Goal: Information Seeking & Learning: Learn about a topic

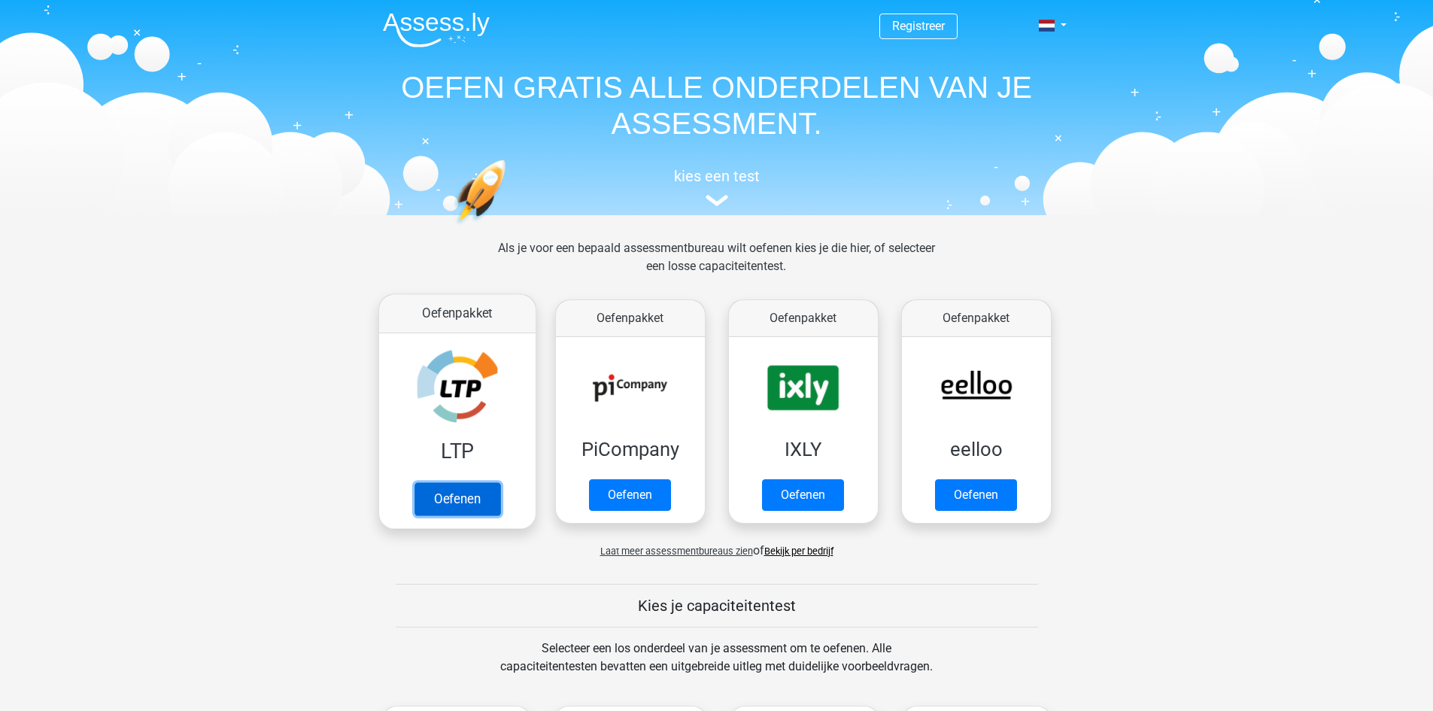
click at [453, 491] on link "Oefenen" at bounding box center [457, 498] width 86 height 33
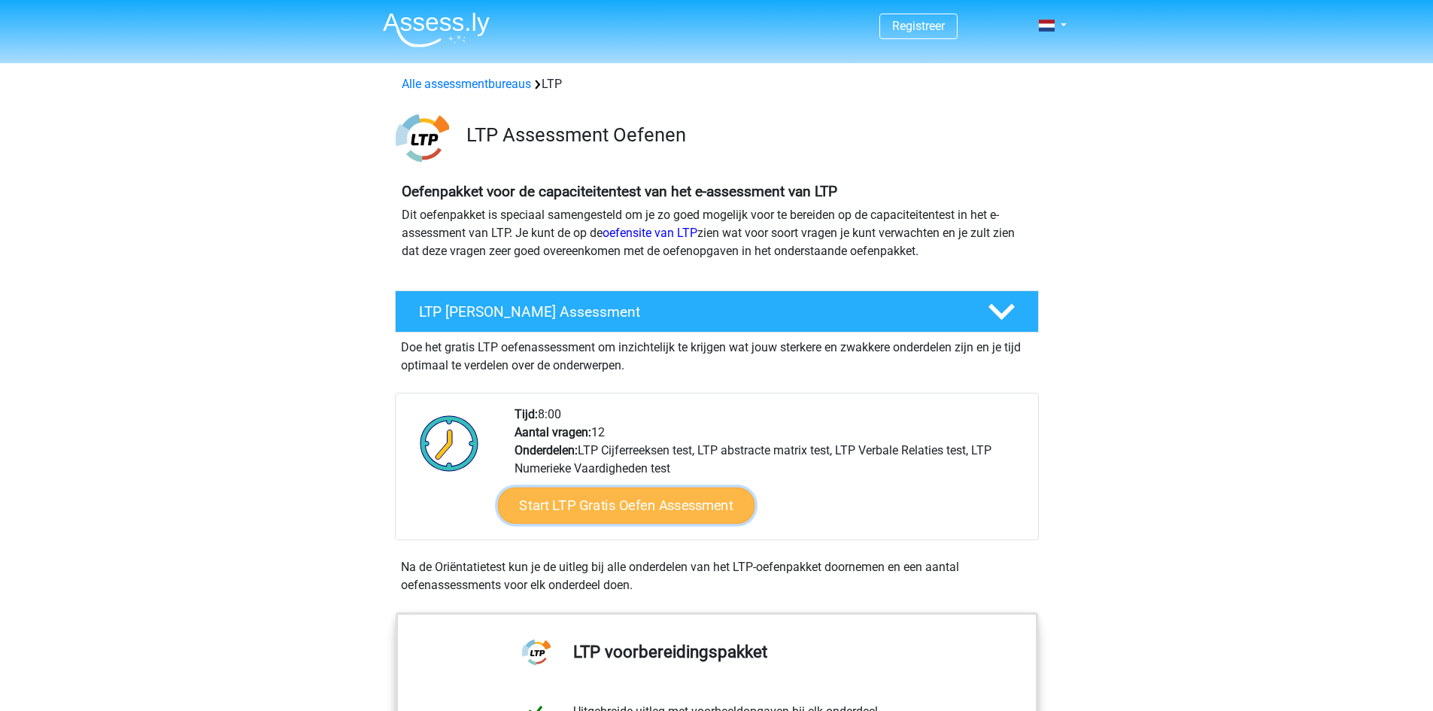
click at [612, 503] on link "Start LTP Gratis Oefen Assessment" at bounding box center [625, 506] width 257 height 36
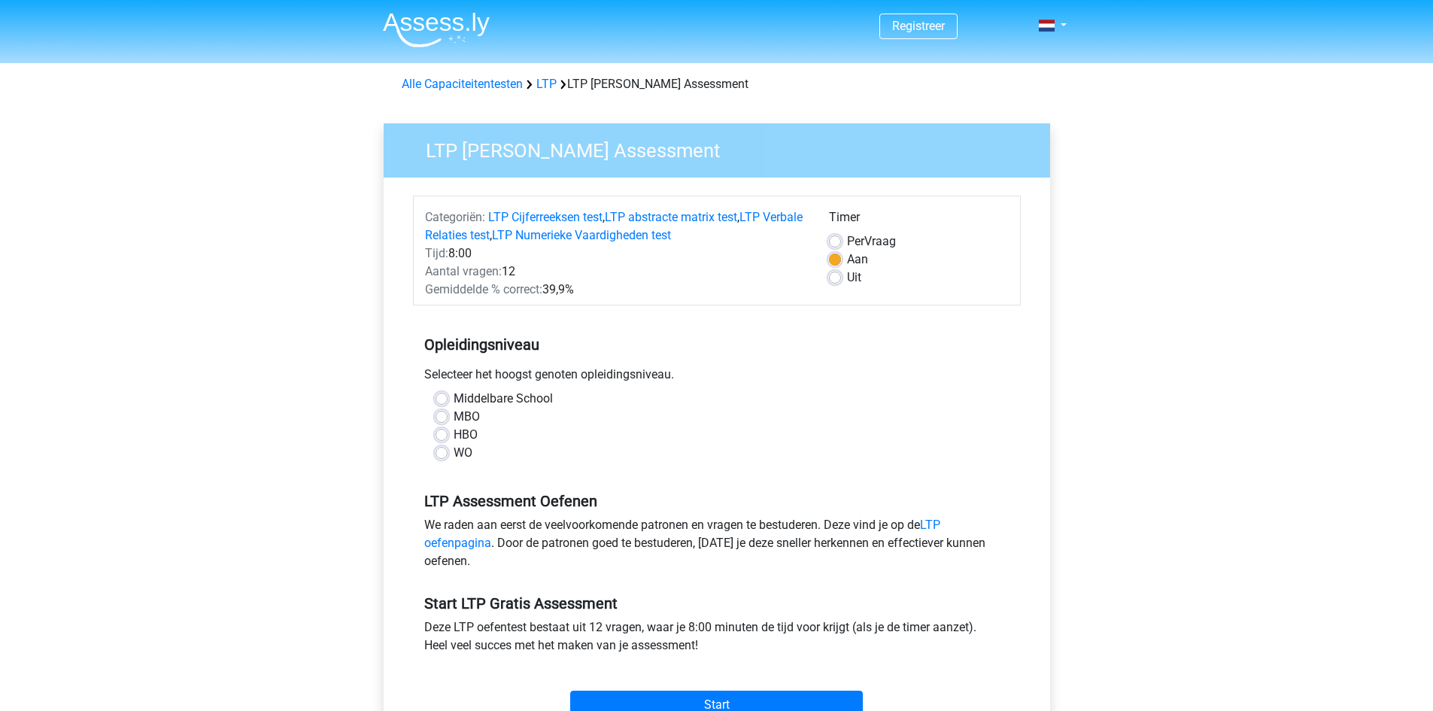
click at [454, 432] on label "HBO" at bounding box center [466, 435] width 24 height 18
click at [442, 432] on input "HBO" at bounding box center [442, 433] width 12 height 15
radio input "true"
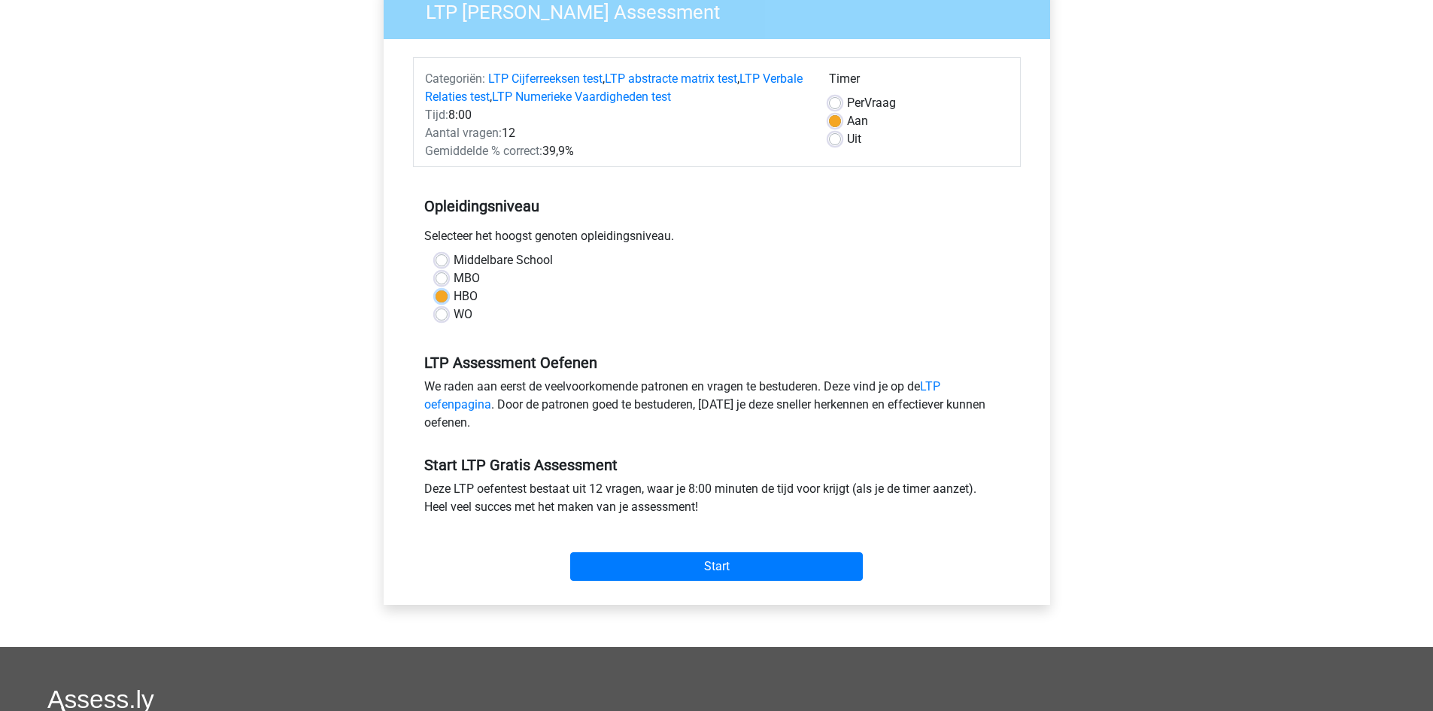
scroll to position [150, 0]
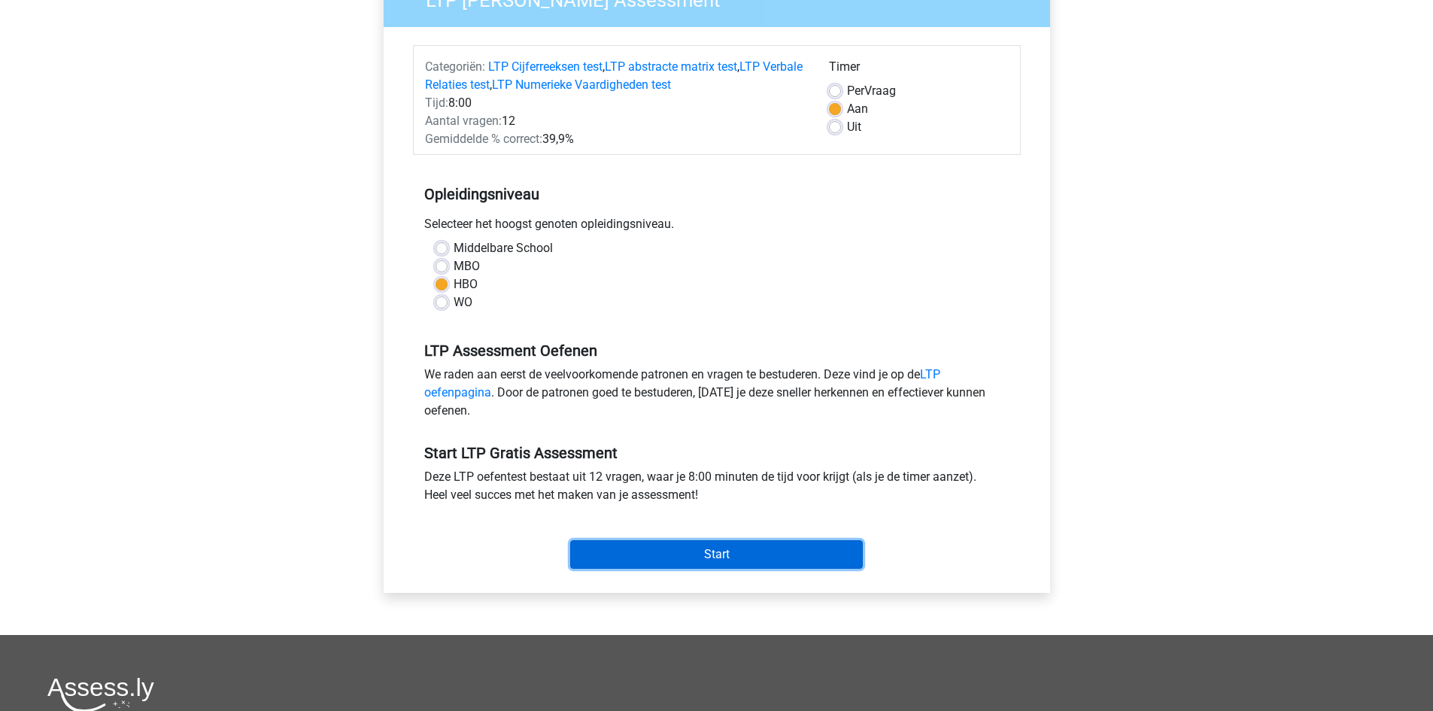
click at [706, 552] on input "Start" at bounding box center [716, 554] width 293 height 29
click at [454, 267] on label "MBO" at bounding box center [467, 266] width 26 height 18
click at [445, 267] on input "MBO" at bounding box center [442, 264] width 12 height 15
radio input "true"
click at [717, 551] on input "Start" at bounding box center [716, 554] width 293 height 29
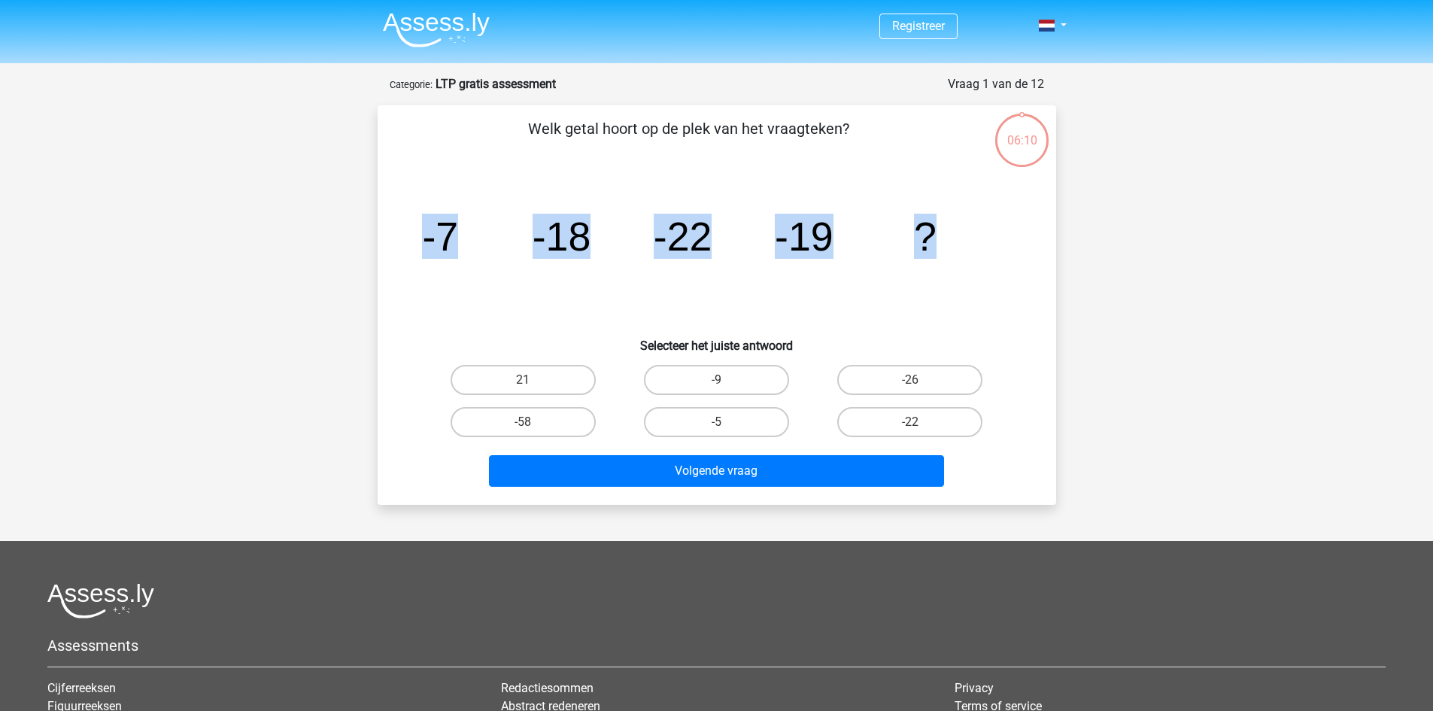
drag, startPoint x: 963, startPoint y: 236, endPoint x: 421, endPoint y: 240, distance: 541.7
click at [421, 240] on icon "image/svg+xml -7 -18 -22 -19 ?" at bounding box center [717, 251] width 606 height 152
copy g "-7 -18 -22 -19 ?"
click at [971, 309] on icon "image/svg+xml -7 -18 -22 -19 ?" at bounding box center [717, 251] width 606 height 152
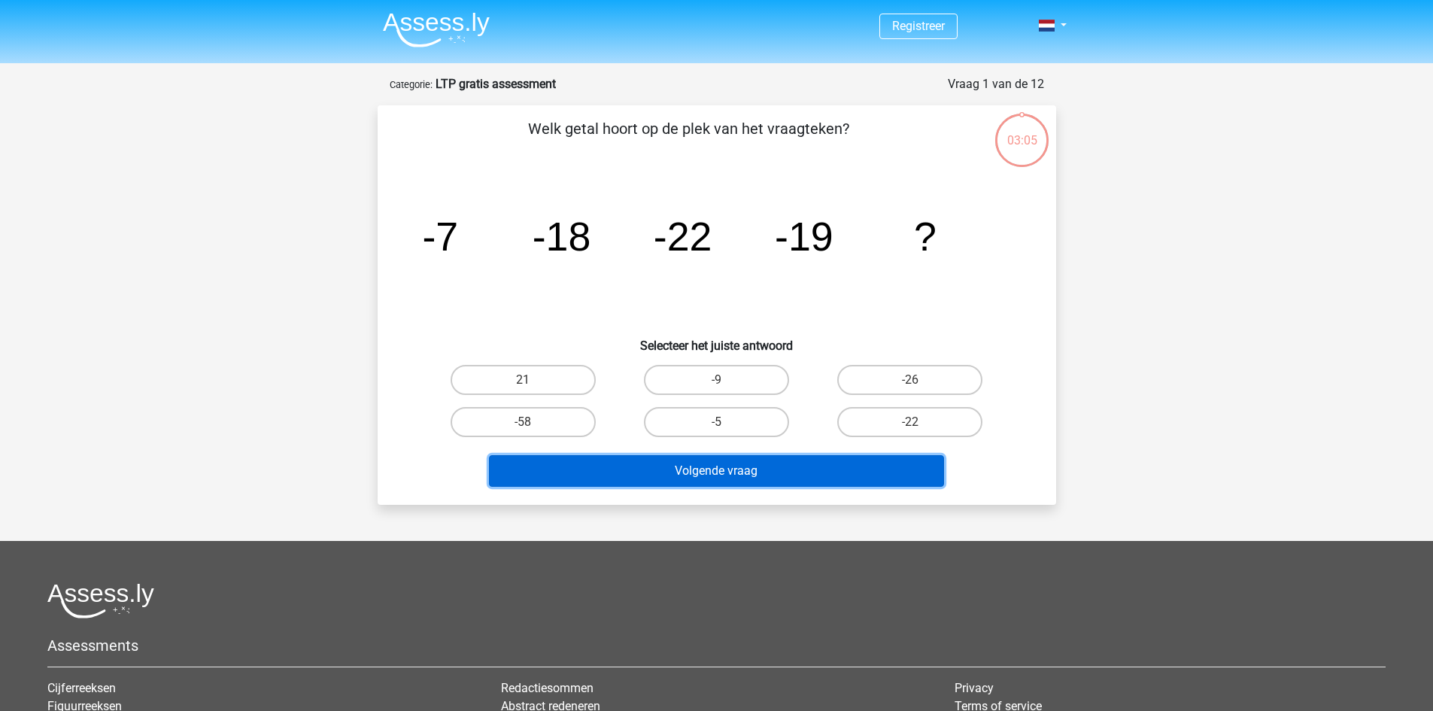
click at [709, 469] on button "Volgende vraag" at bounding box center [716, 471] width 455 height 32
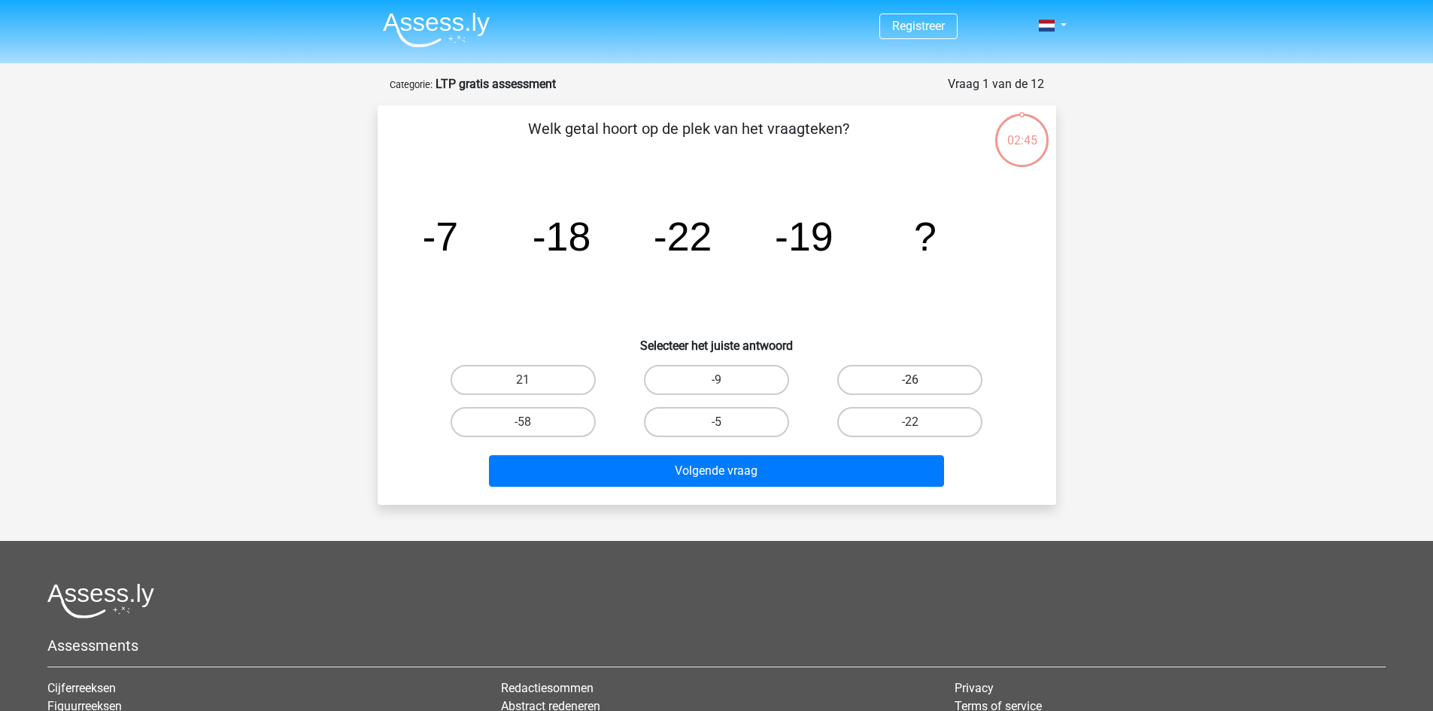
click at [883, 375] on label "-26" at bounding box center [909, 380] width 145 height 30
click at [910, 380] on input "-26" at bounding box center [915, 385] width 10 height 10
radio input "true"
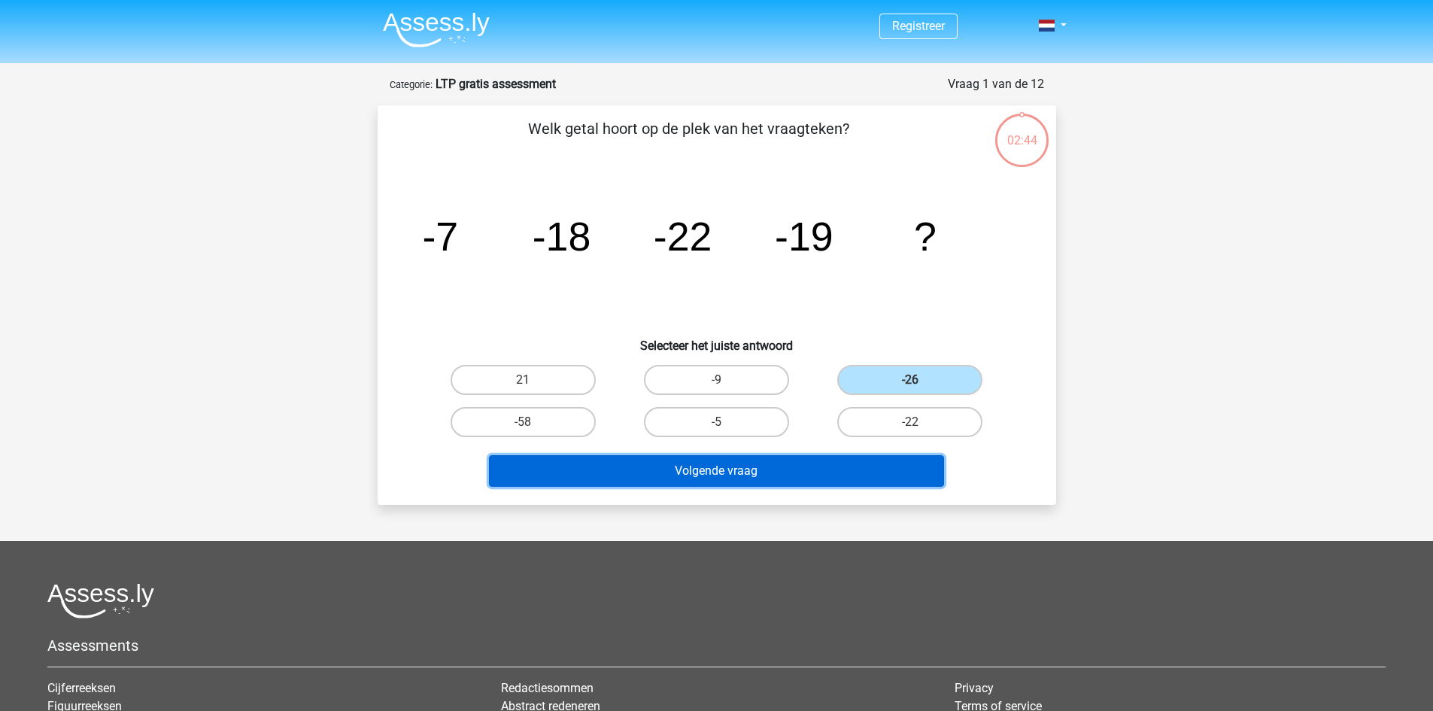
click at [712, 475] on button "Volgende vraag" at bounding box center [716, 471] width 455 height 32
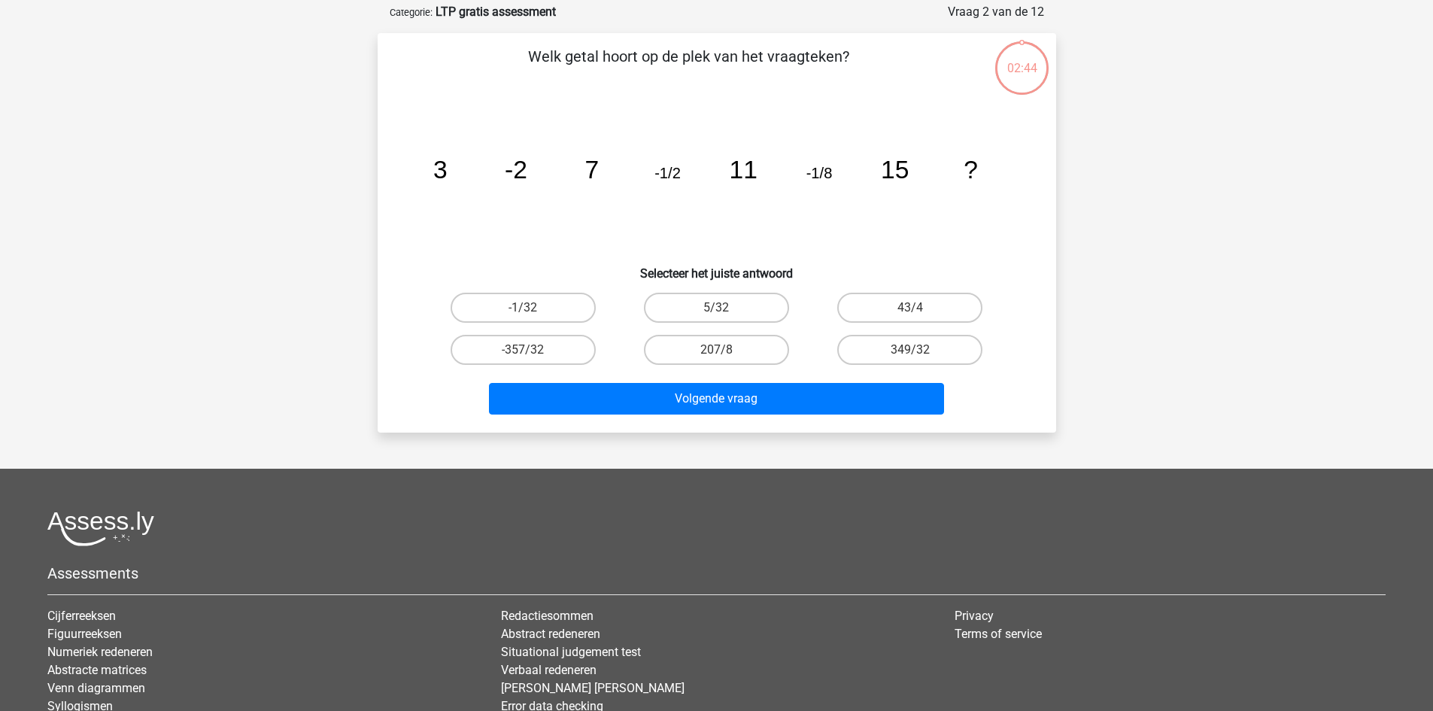
scroll to position [75, 0]
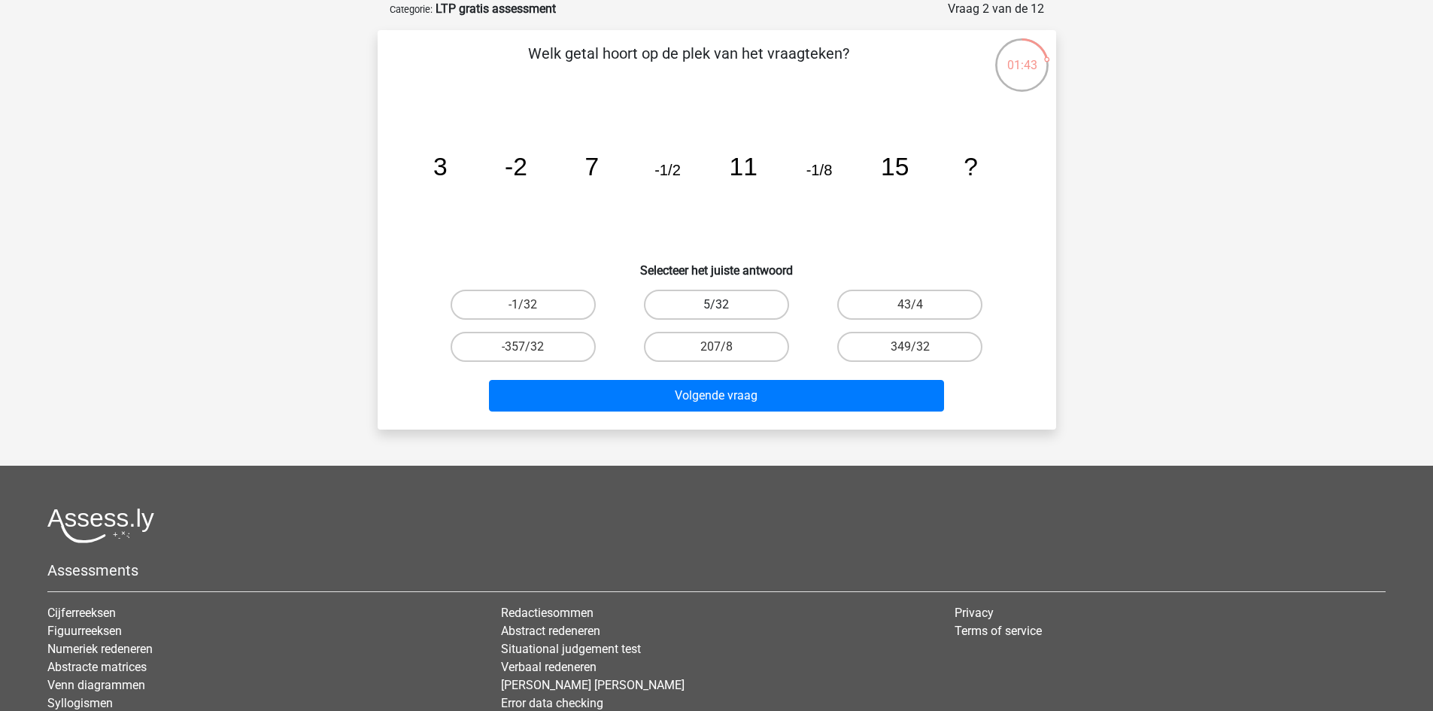
click at [746, 305] on label "5/32" at bounding box center [716, 305] width 145 height 30
click at [726, 305] on input "5/32" at bounding box center [721, 310] width 10 height 10
radio input "true"
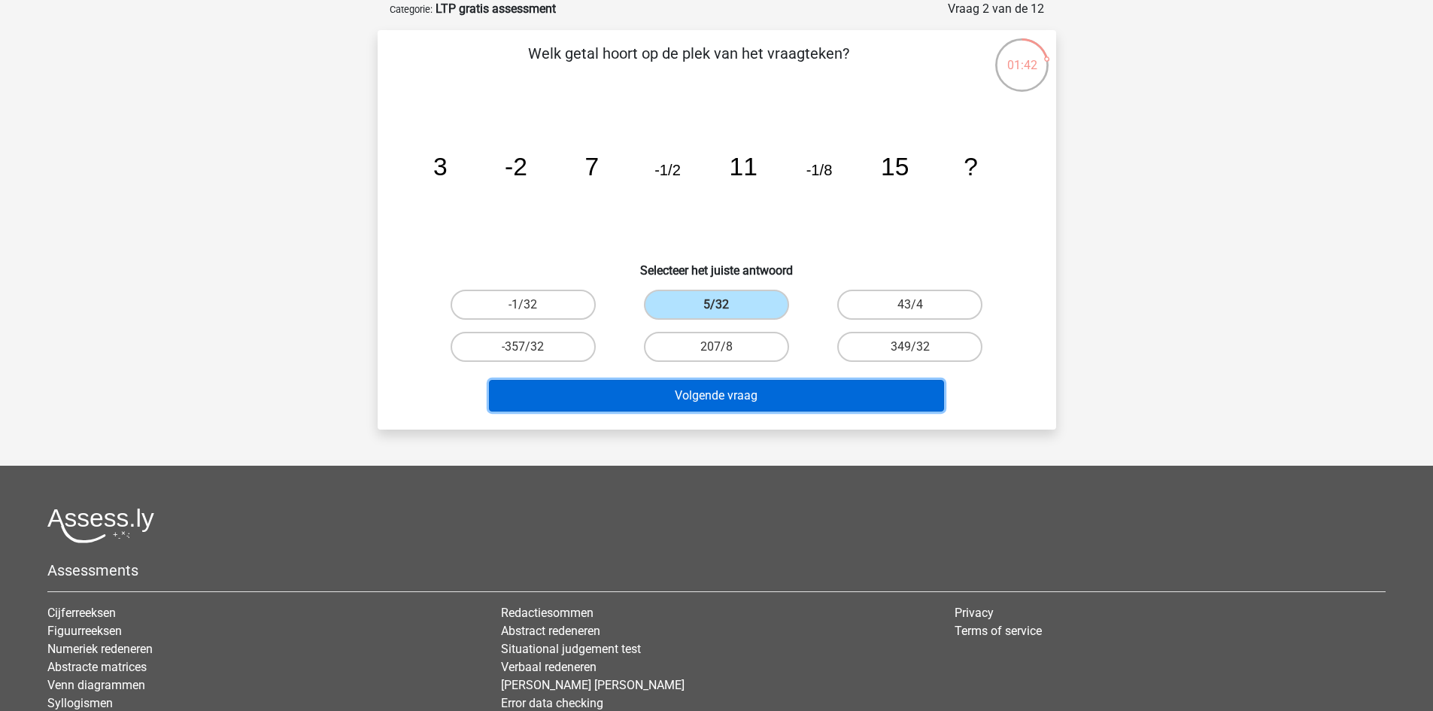
click at [731, 387] on button "Volgende vraag" at bounding box center [716, 396] width 455 height 32
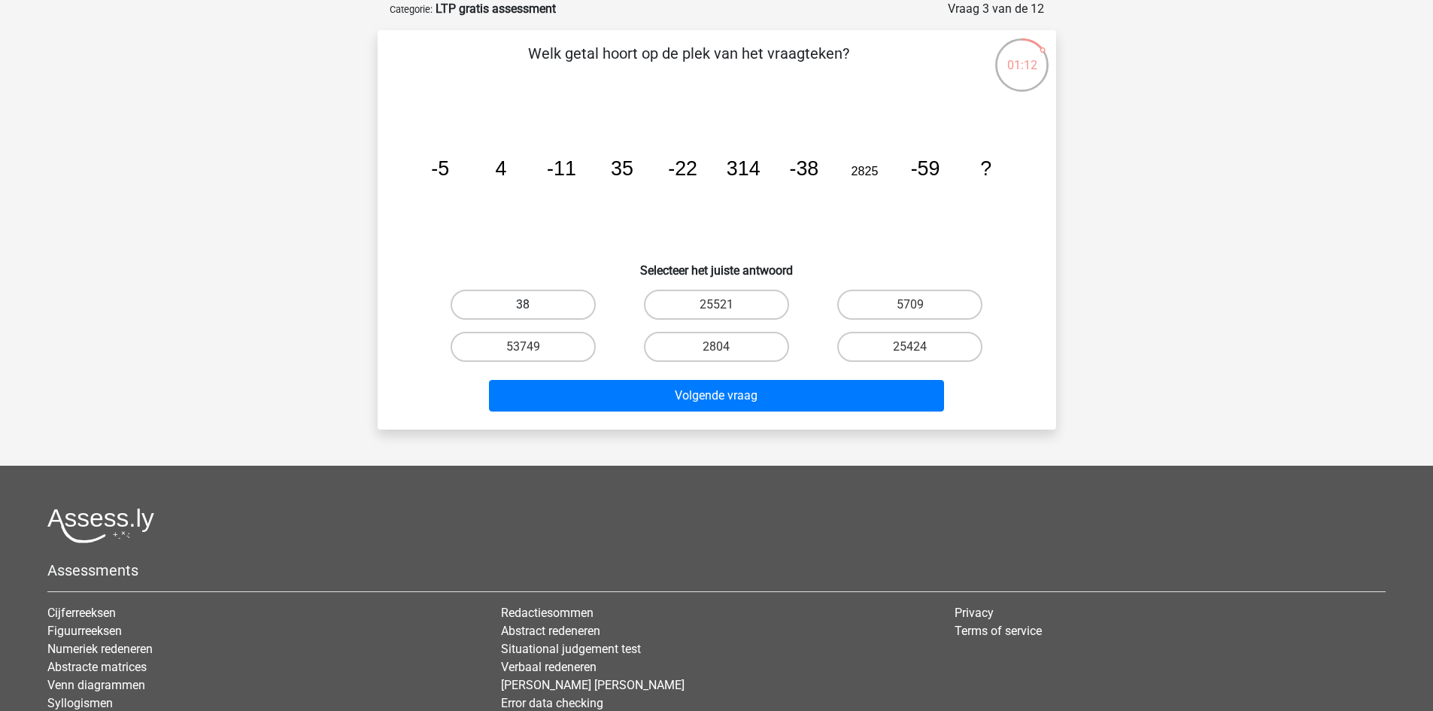
click at [513, 295] on label "38" at bounding box center [523, 305] width 145 height 30
click at [523, 305] on input "38" at bounding box center [528, 310] width 10 height 10
radio input "true"
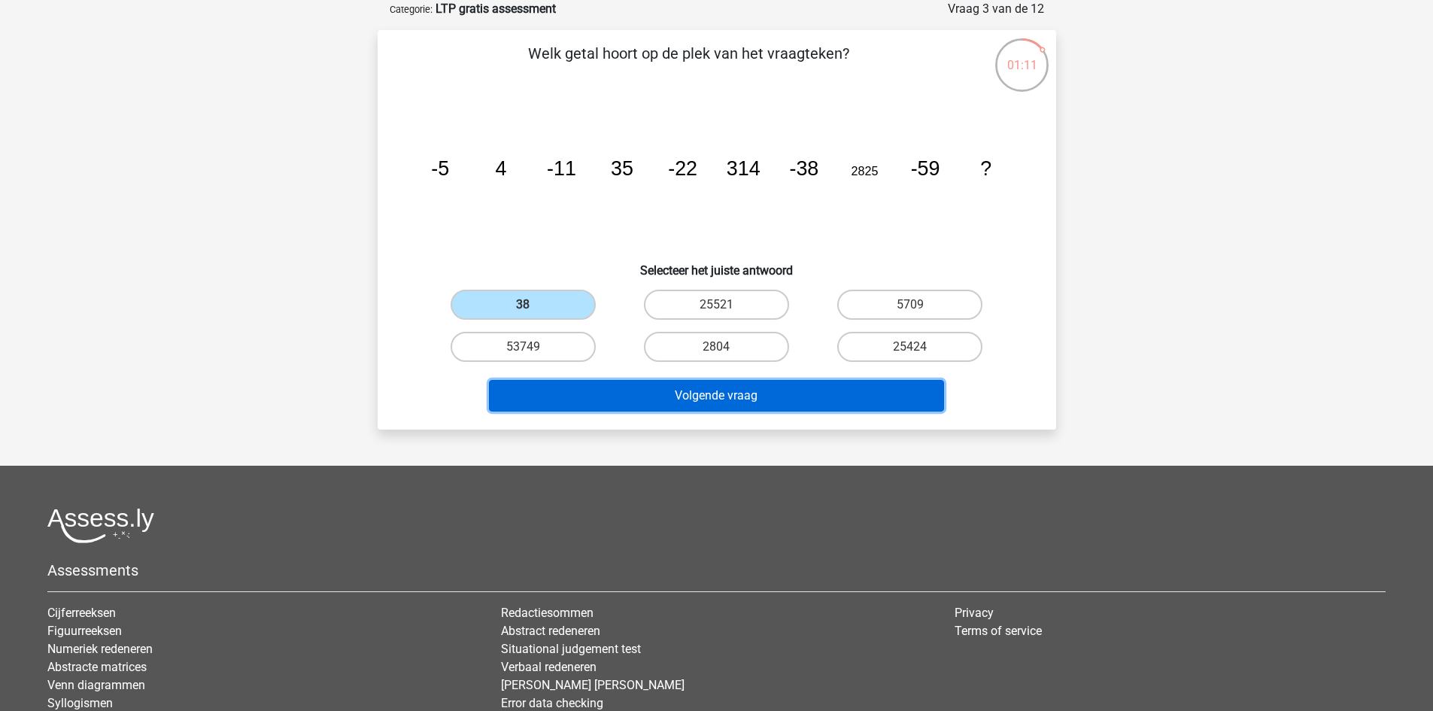
click at [728, 386] on button "Volgende vraag" at bounding box center [716, 396] width 455 height 32
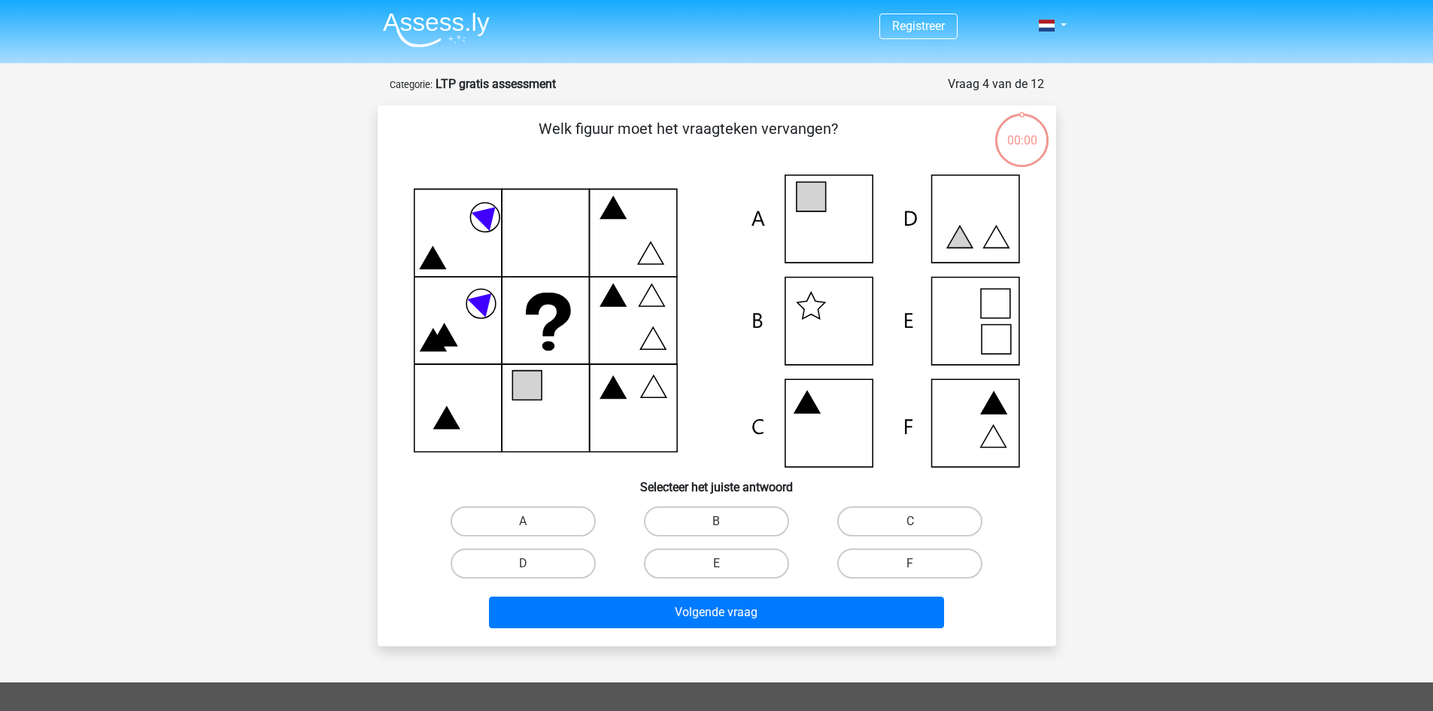
scroll to position [75, 0]
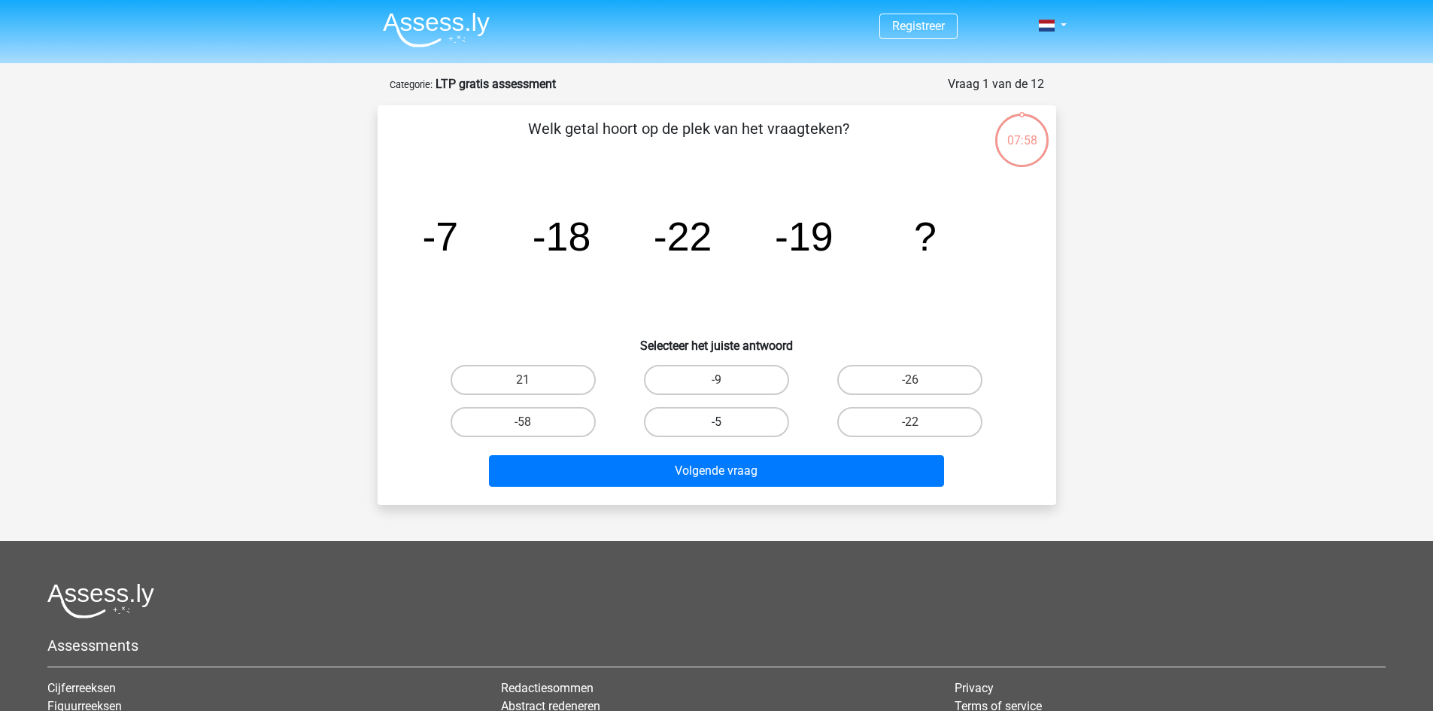
click at [705, 421] on label "-5" at bounding box center [716, 422] width 145 height 30
click at [716, 422] on input "-5" at bounding box center [721, 427] width 10 height 10
radio input "true"
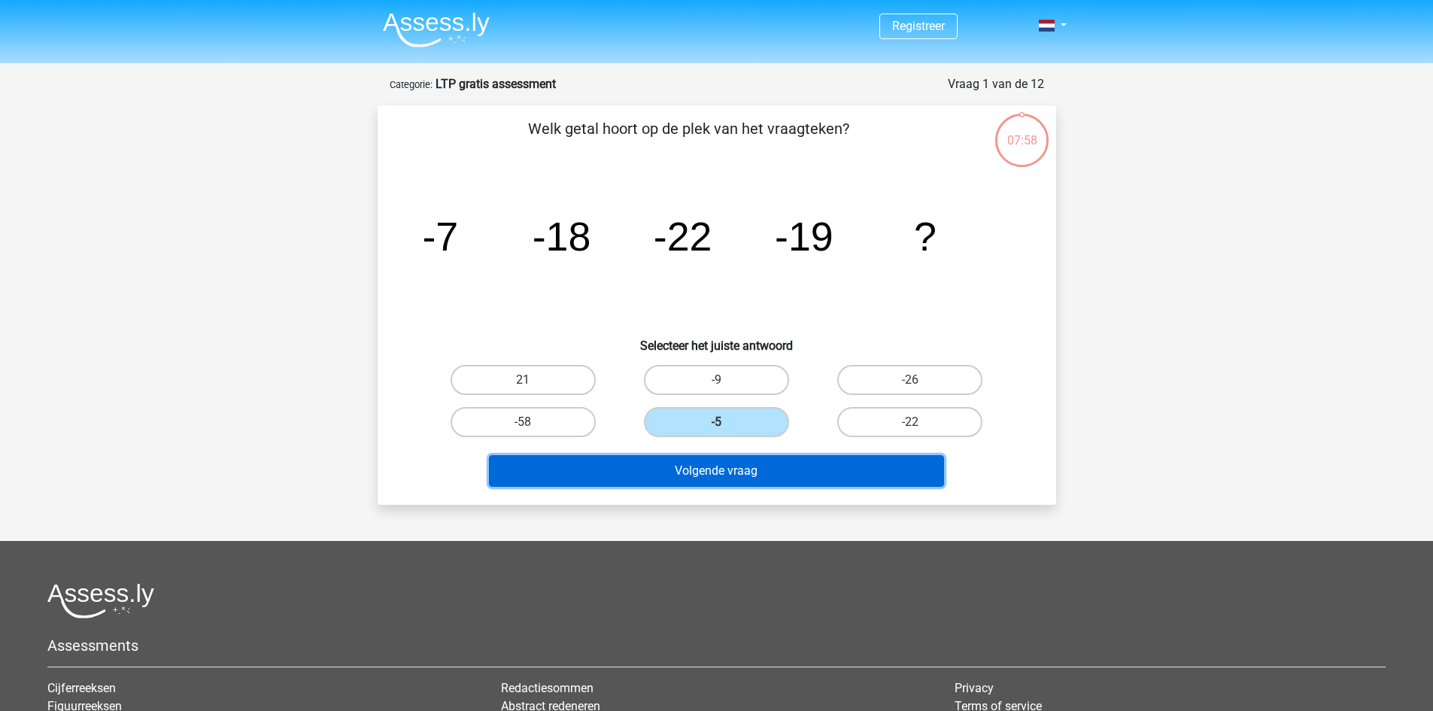
click at [728, 460] on button "Volgende vraag" at bounding box center [716, 471] width 455 height 32
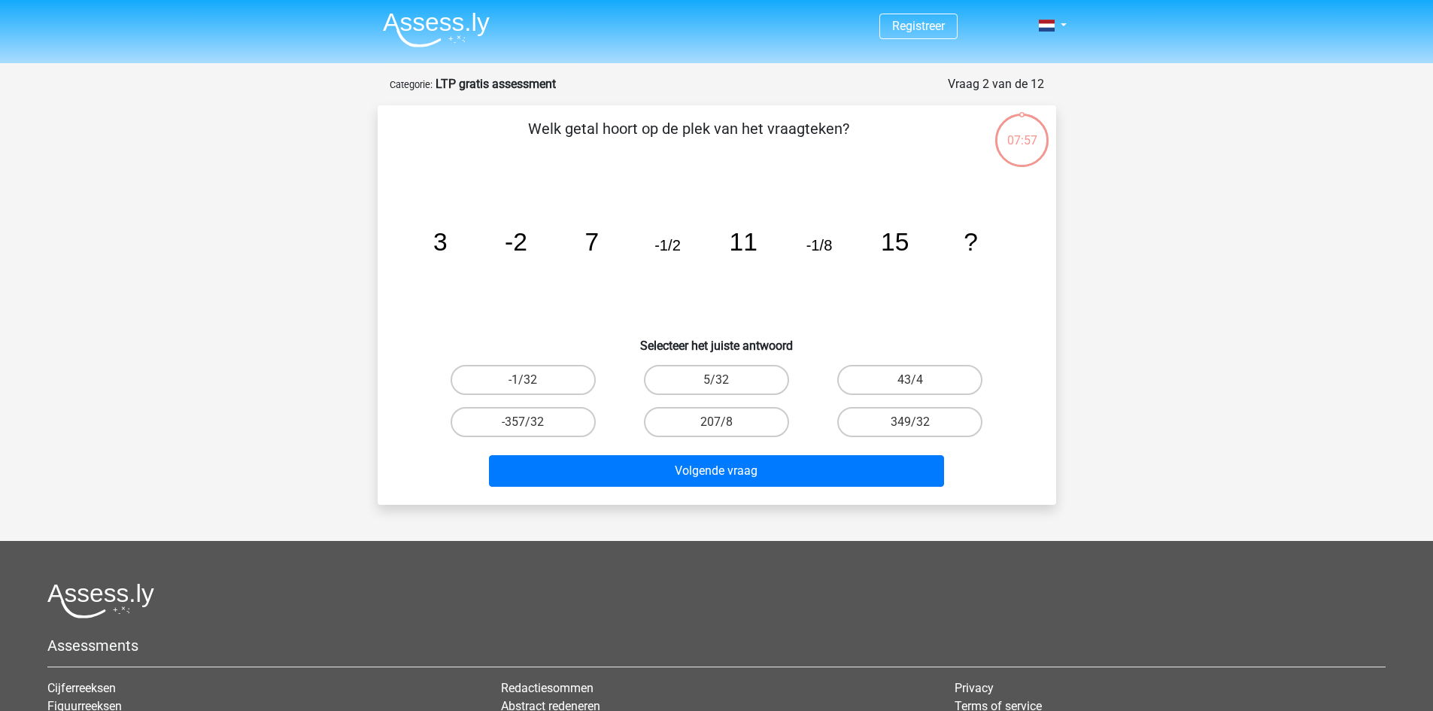
scroll to position [75, 0]
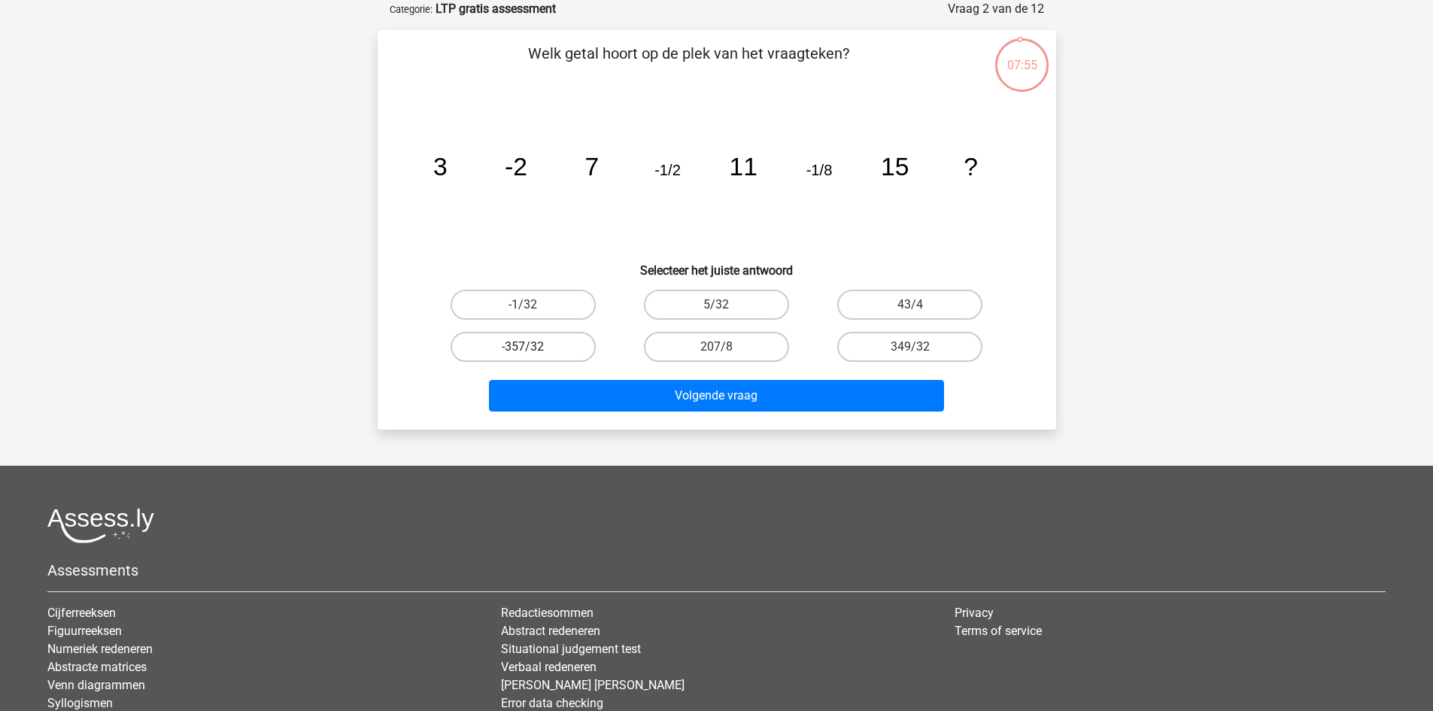
click at [557, 343] on label "-357/32" at bounding box center [523, 347] width 145 height 30
click at [533, 347] on input "-357/32" at bounding box center [528, 352] width 10 height 10
radio input "true"
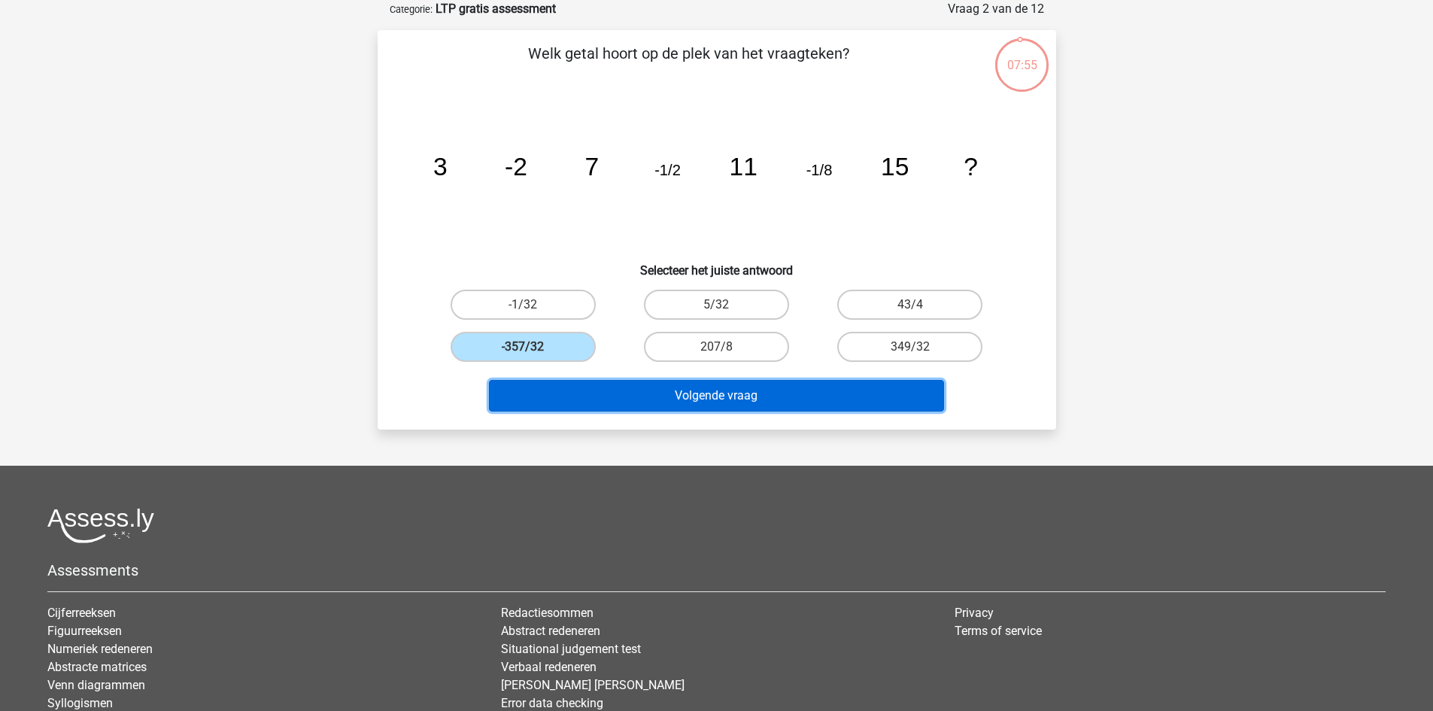
click at [694, 389] on button "Volgende vraag" at bounding box center [716, 396] width 455 height 32
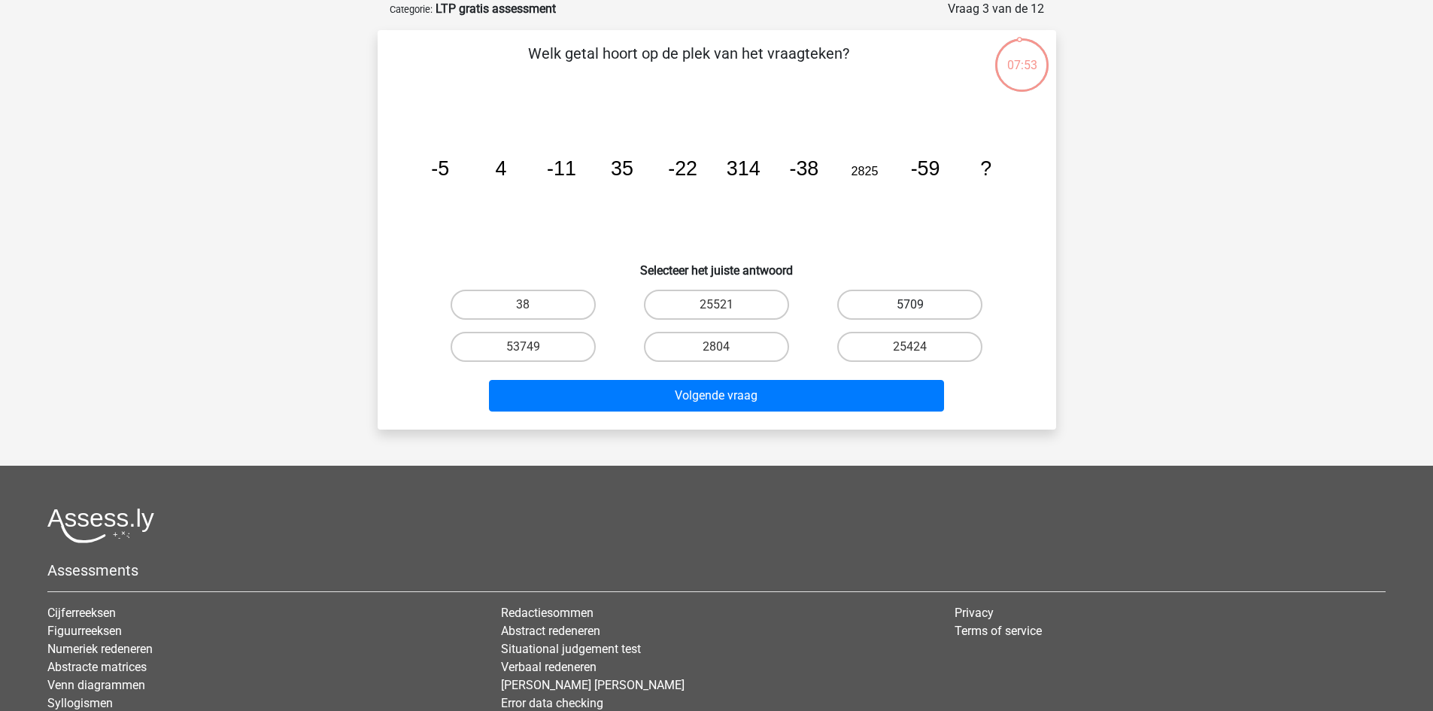
click at [898, 300] on label "5709" at bounding box center [909, 305] width 145 height 30
click at [910, 305] on input "5709" at bounding box center [915, 310] width 10 height 10
radio input "true"
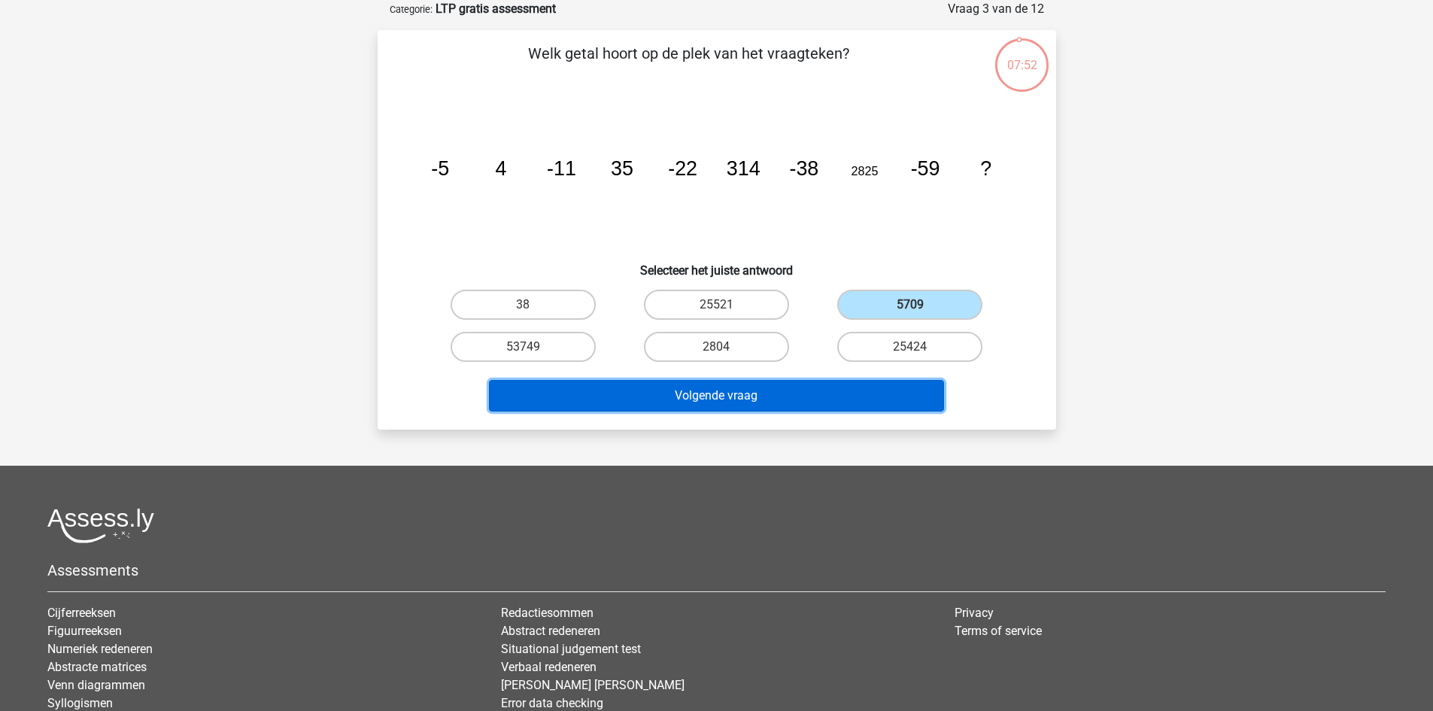
click at [731, 390] on button "Volgende vraag" at bounding box center [716, 396] width 455 height 32
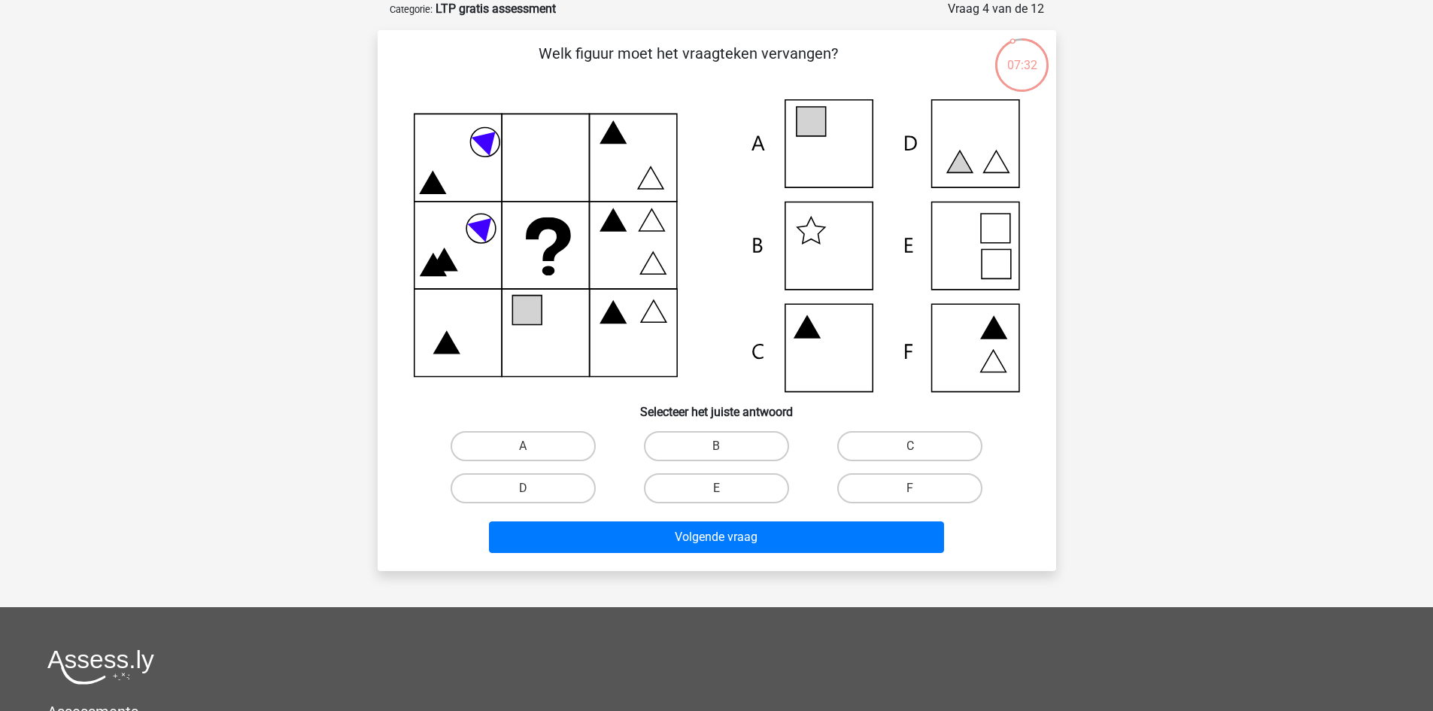
click at [532, 448] on input "A" at bounding box center [528, 451] width 10 height 10
radio input "true"
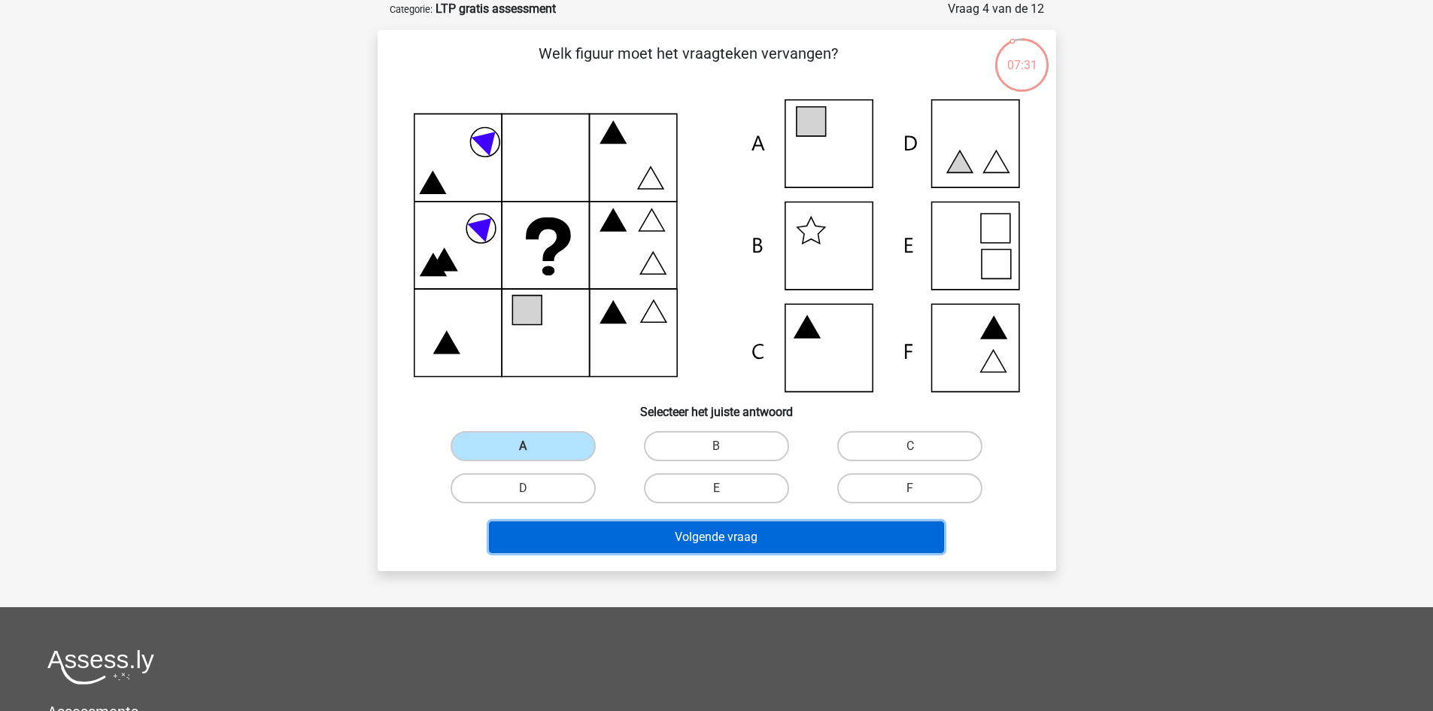
click at [735, 528] on button "Volgende vraag" at bounding box center [716, 537] width 455 height 32
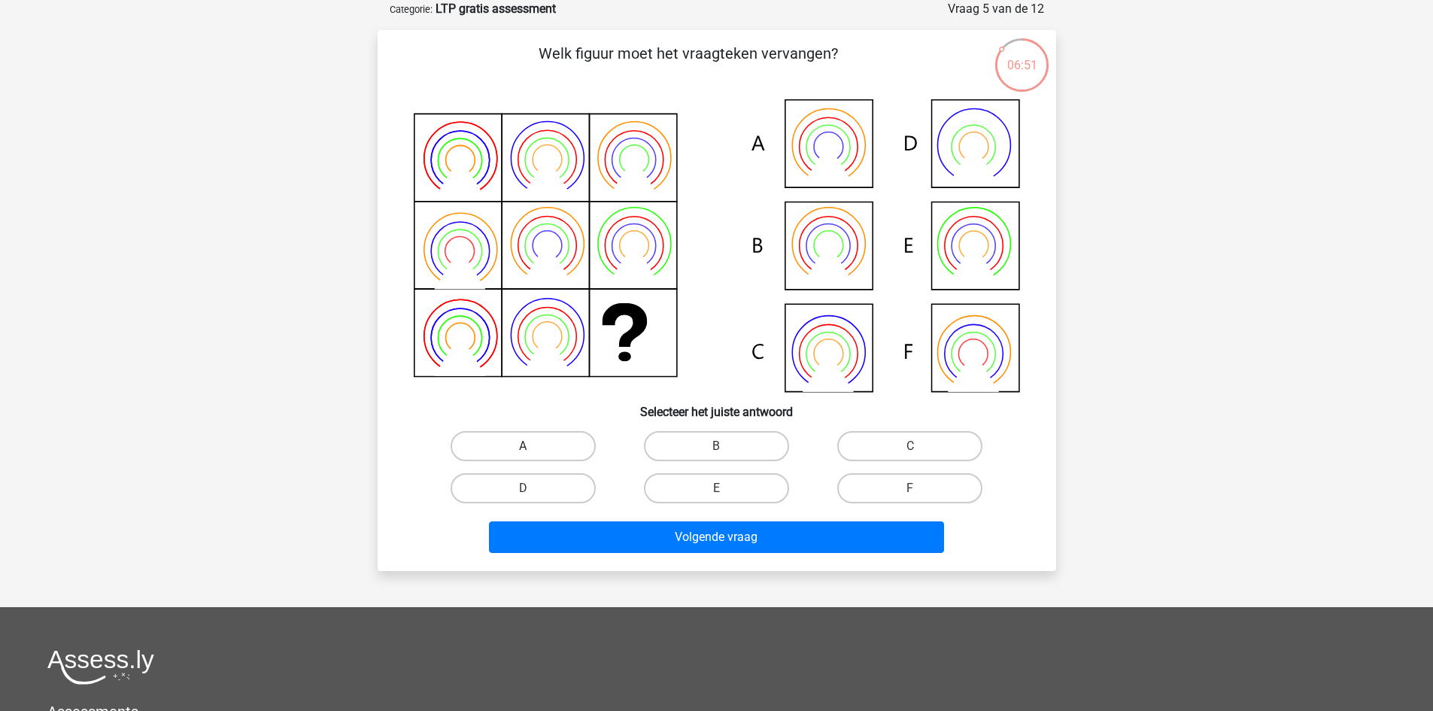
click at [546, 446] on label "A" at bounding box center [523, 446] width 145 height 30
click at [533, 446] on input "A" at bounding box center [528, 451] width 10 height 10
radio input "true"
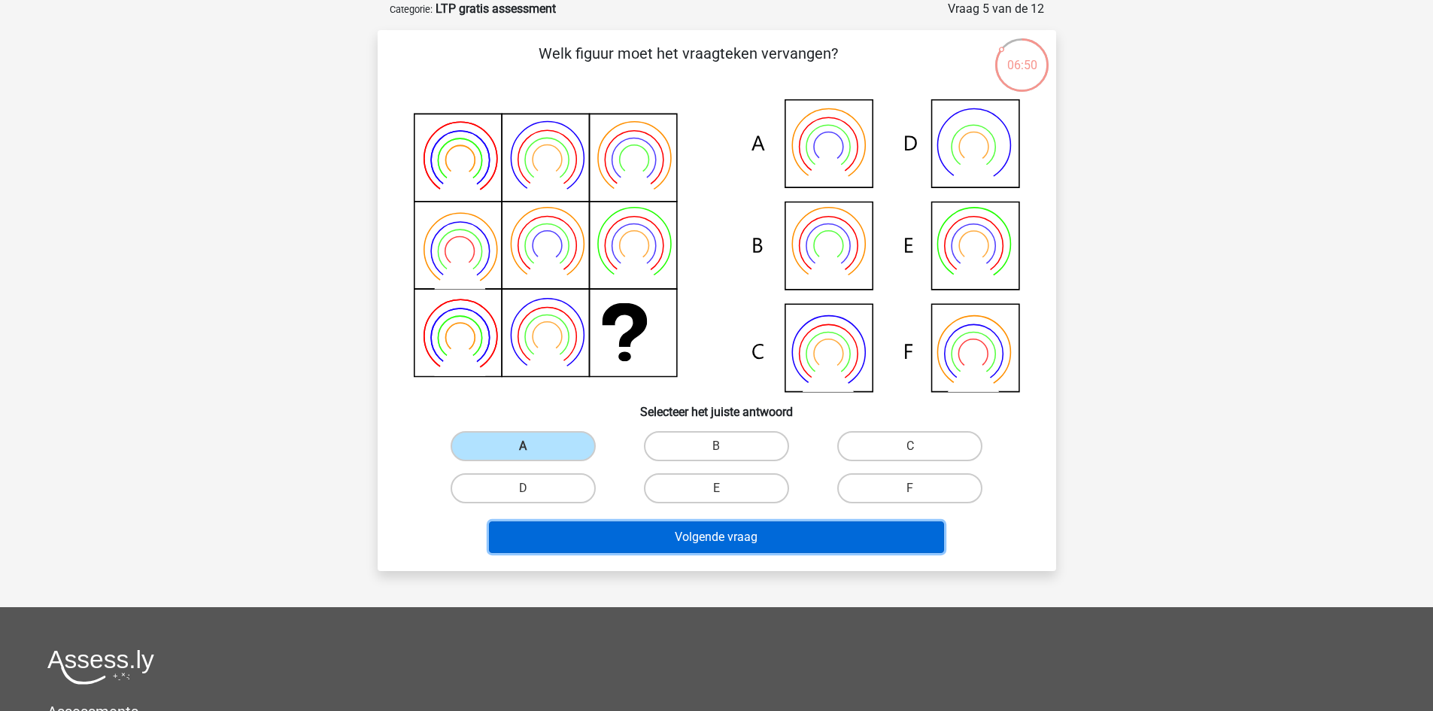
click at [716, 528] on button "Volgende vraag" at bounding box center [716, 537] width 455 height 32
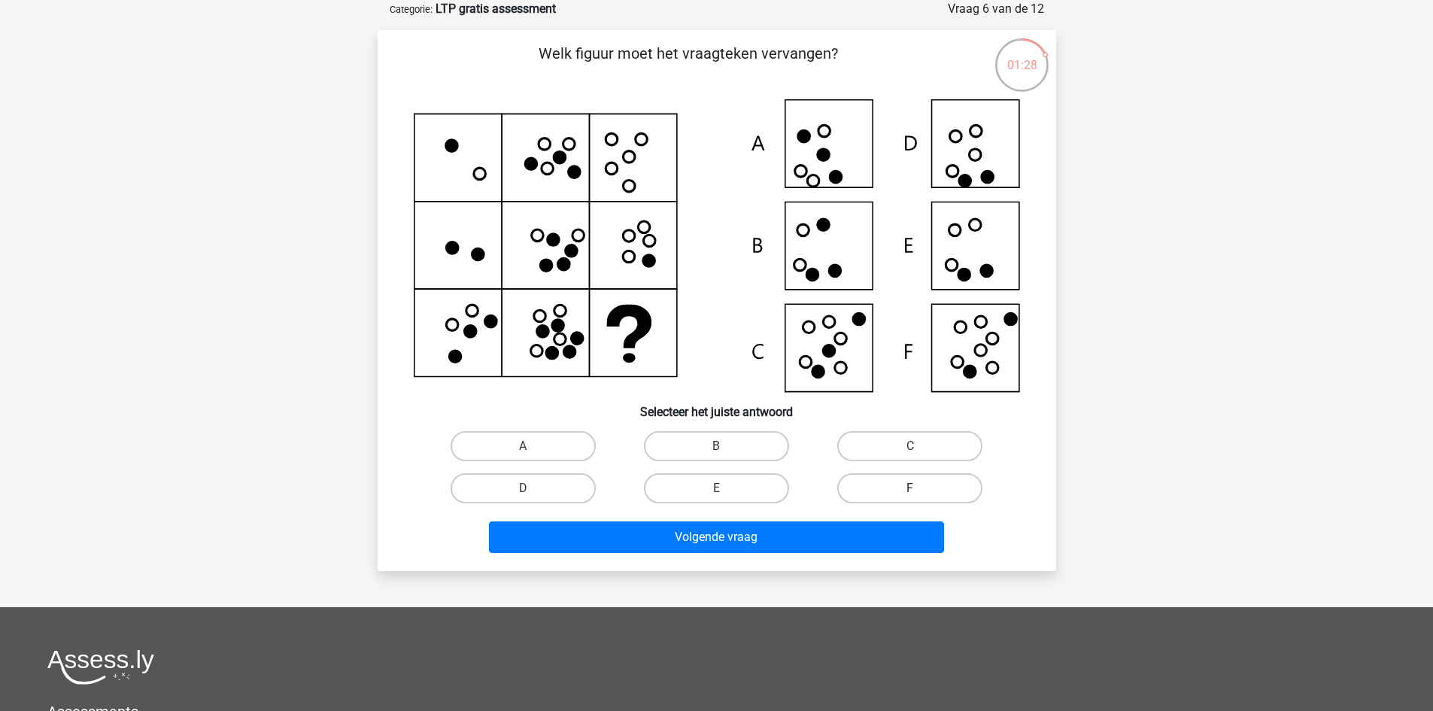
click at [898, 487] on label "F" at bounding box center [909, 488] width 145 height 30
click at [910, 488] on input "F" at bounding box center [915, 493] width 10 height 10
radio input "true"
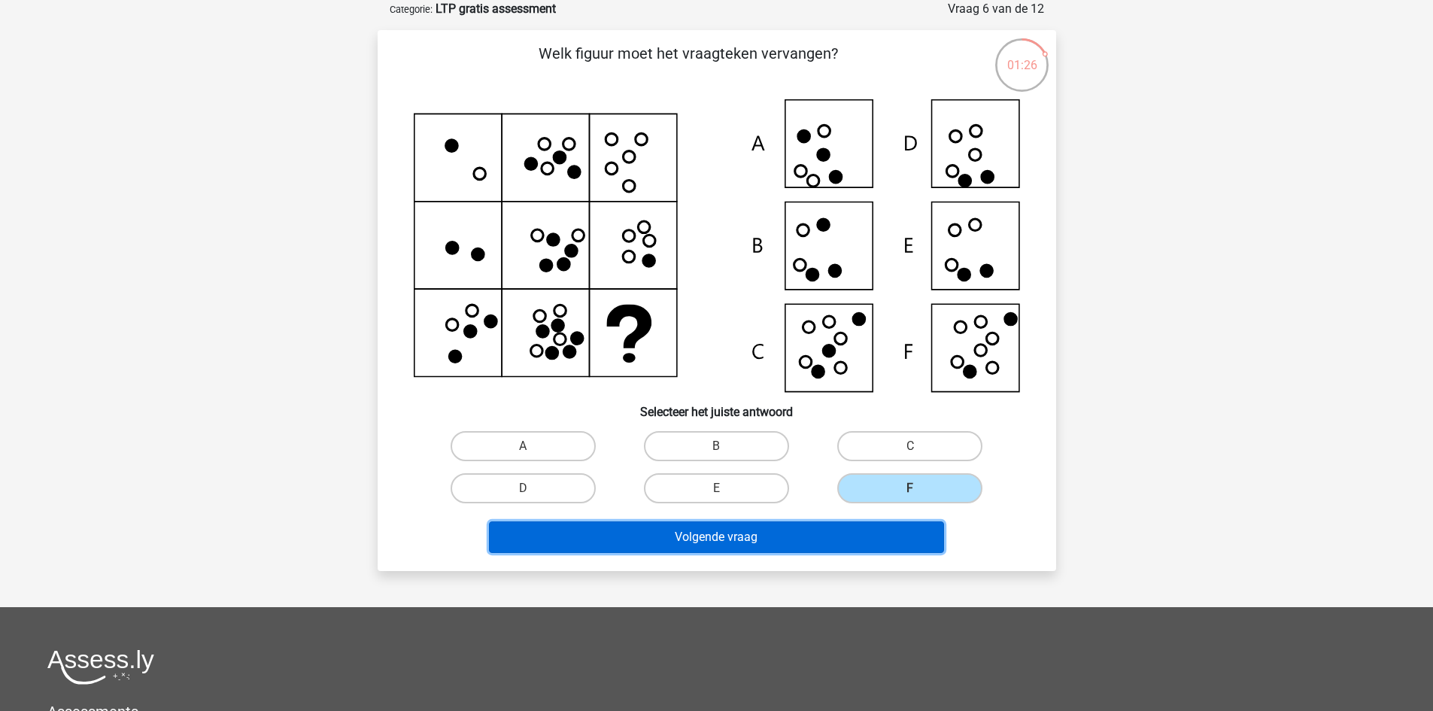
click at [717, 534] on button "Volgende vraag" at bounding box center [716, 537] width 455 height 32
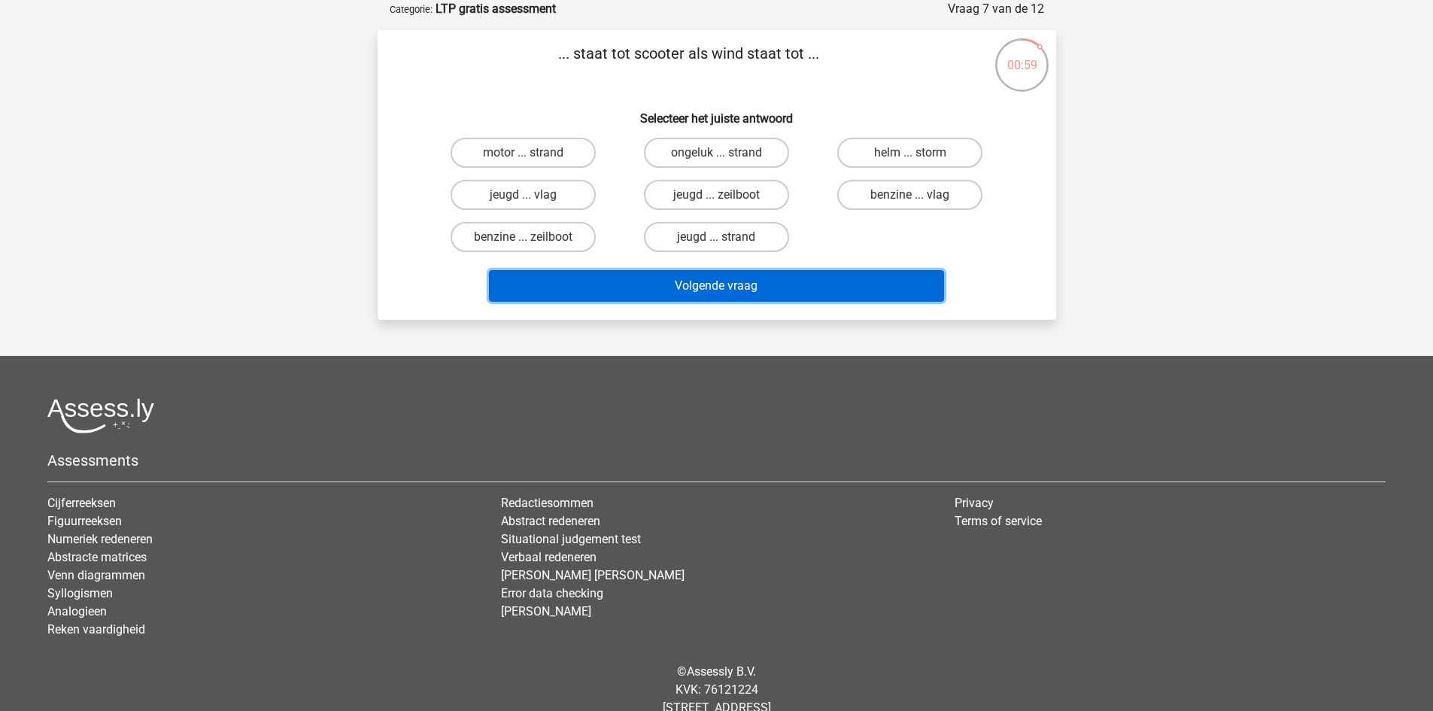
click at [706, 280] on button "Volgende vraag" at bounding box center [716, 286] width 455 height 32
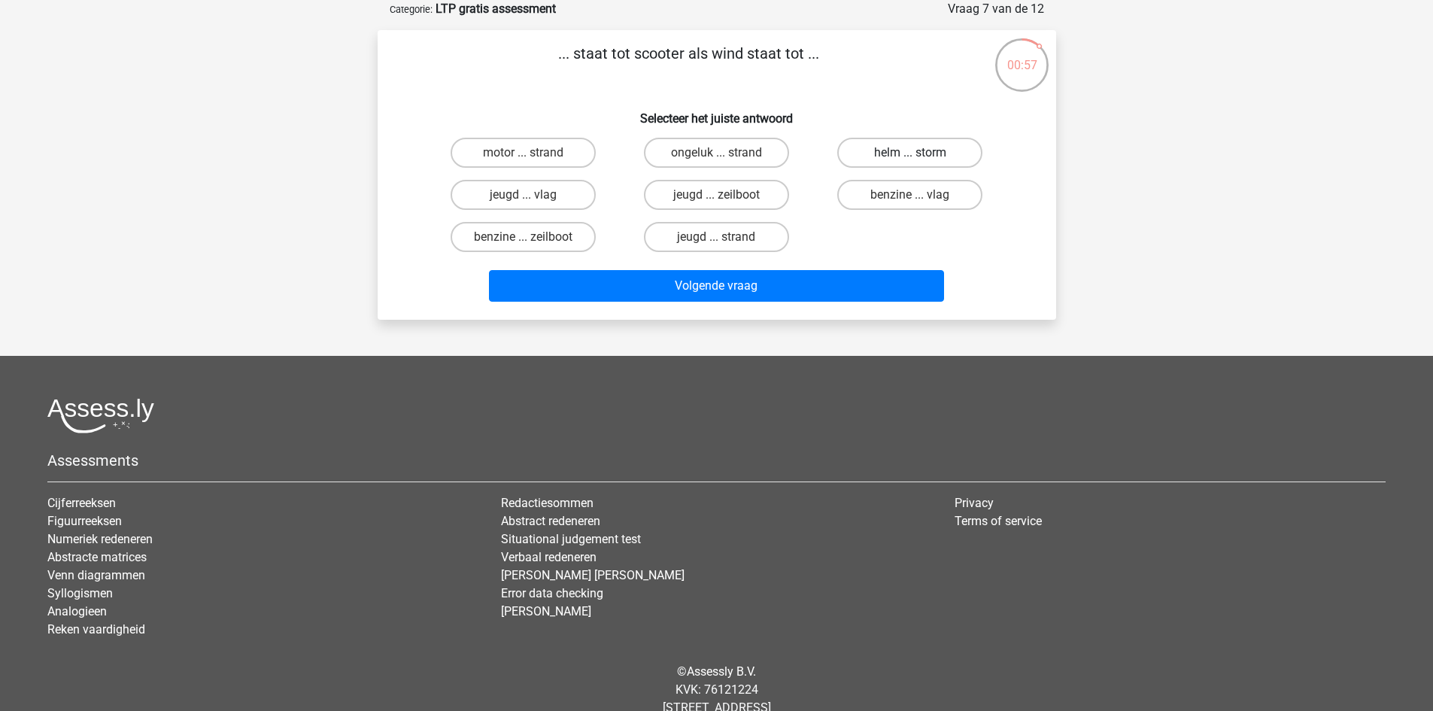
click at [902, 148] on label "helm ... storm" at bounding box center [909, 153] width 145 height 30
click at [910, 153] on input "helm ... storm" at bounding box center [915, 158] width 10 height 10
radio input "true"
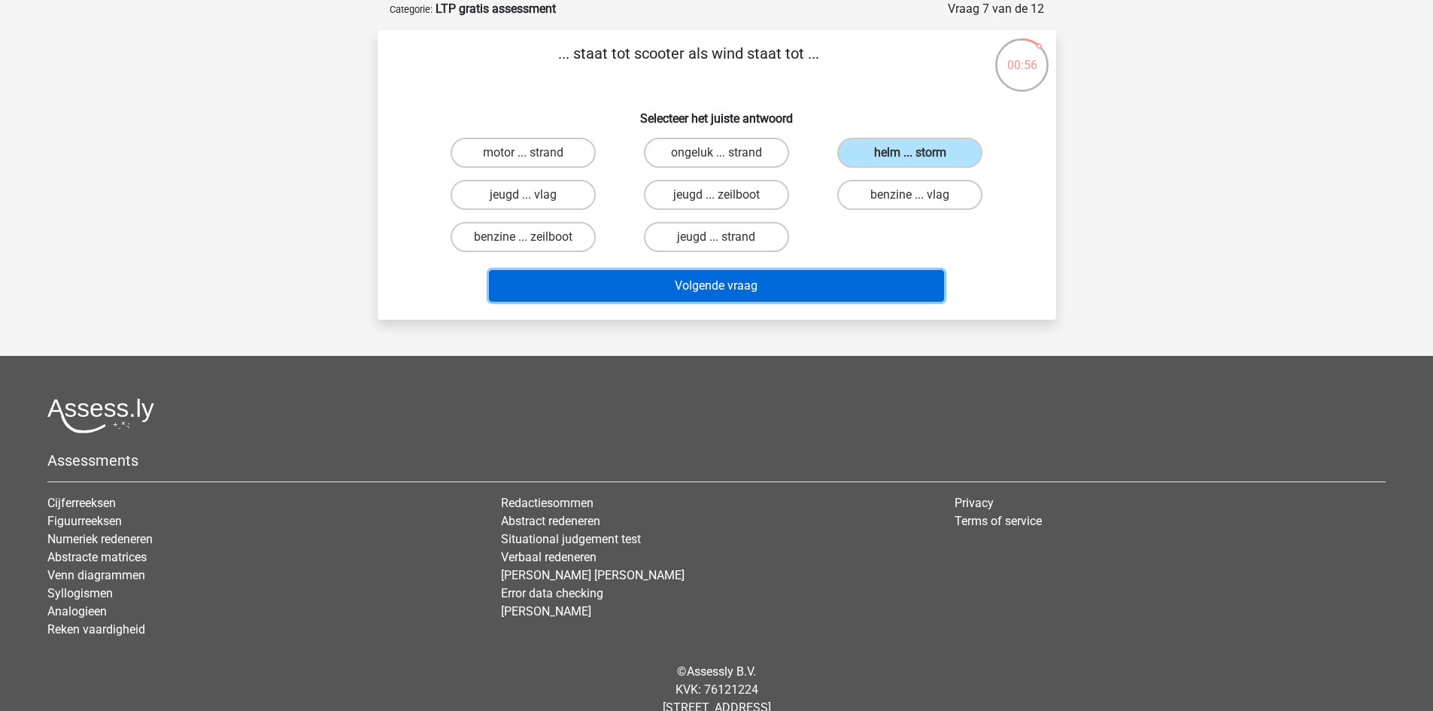
click at [746, 278] on button "Volgende vraag" at bounding box center [716, 286] width 455 height 32
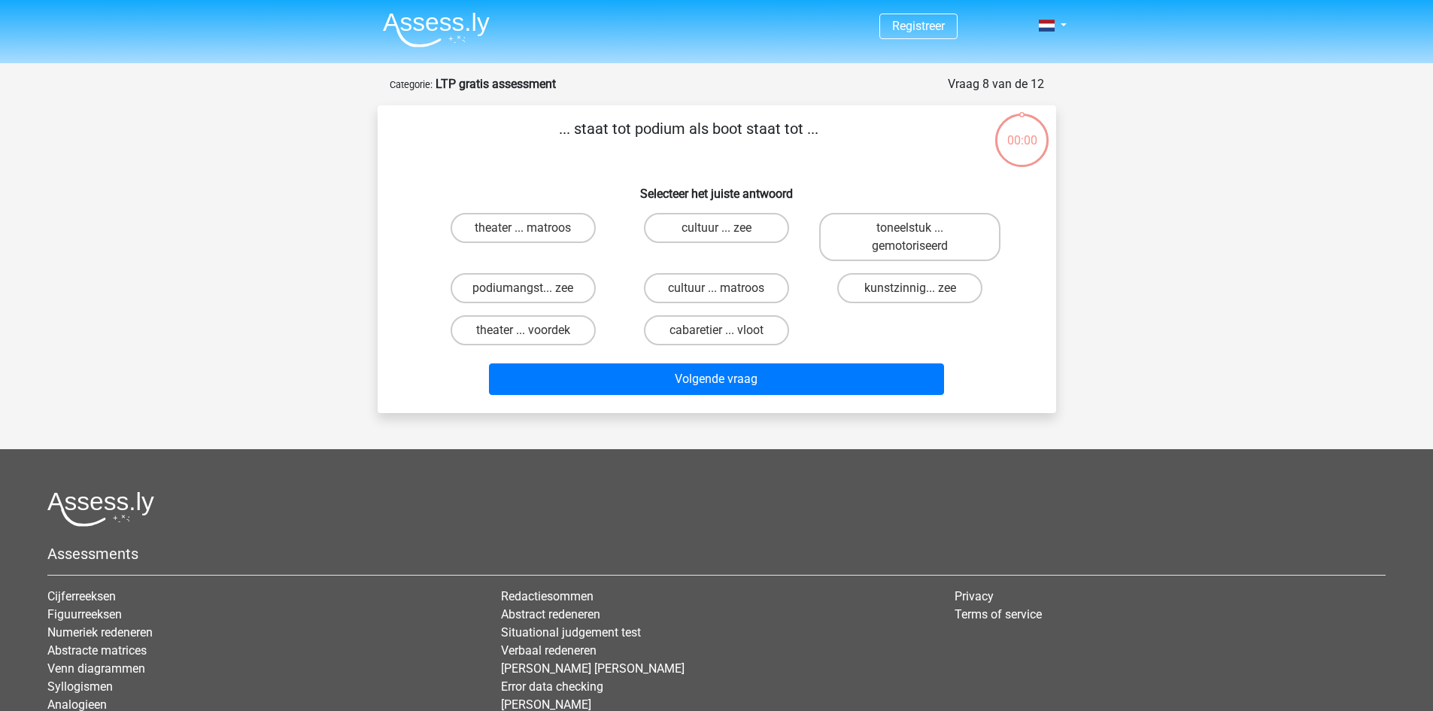
scroll to position [75, 0]
